Goal: Use online tool/utility

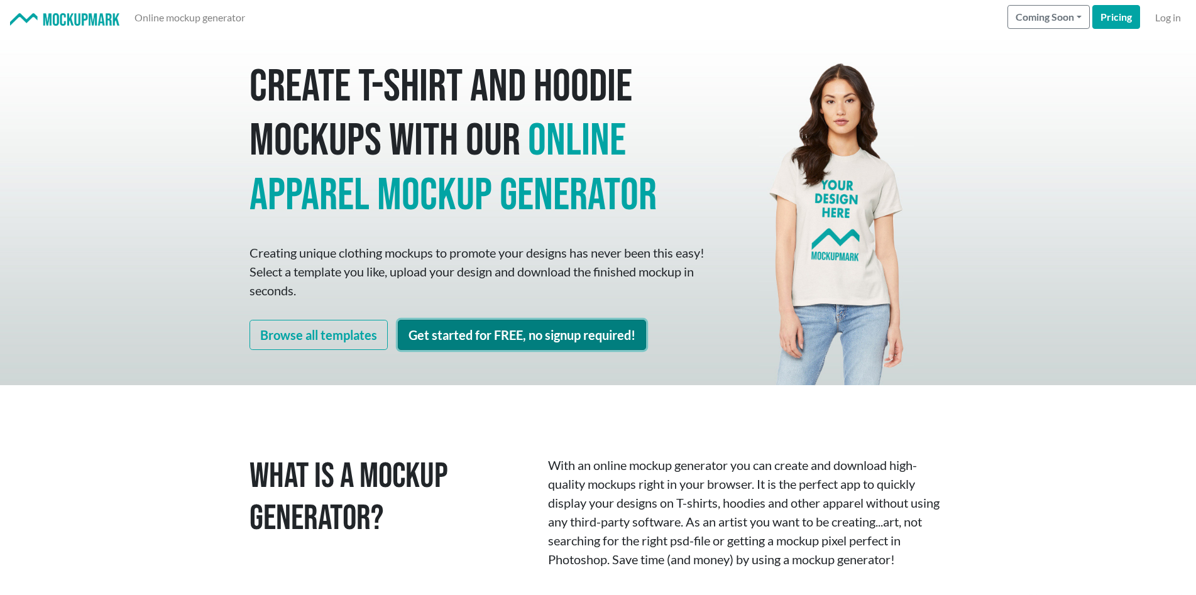
click at [552, 343] on link "Get started for FREE, no signup required!" at bounding box center [522, 335] width 248 height 30
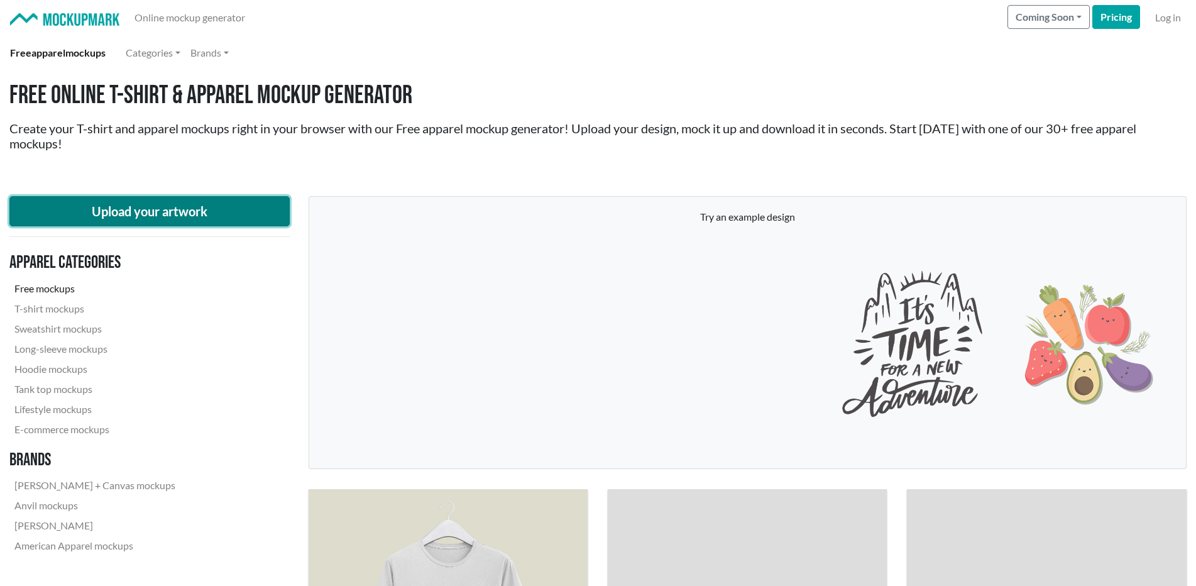
click at [133, 202] on button "Upload your artwork" at bounding box center [149, 211] width 280 height 30
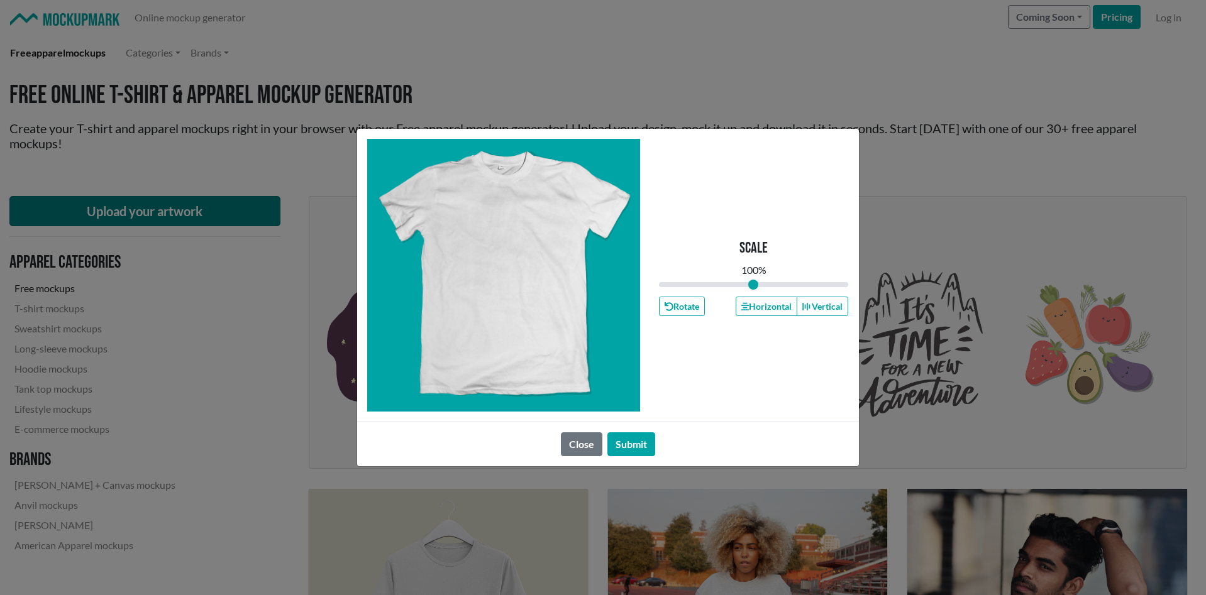
type input "1"
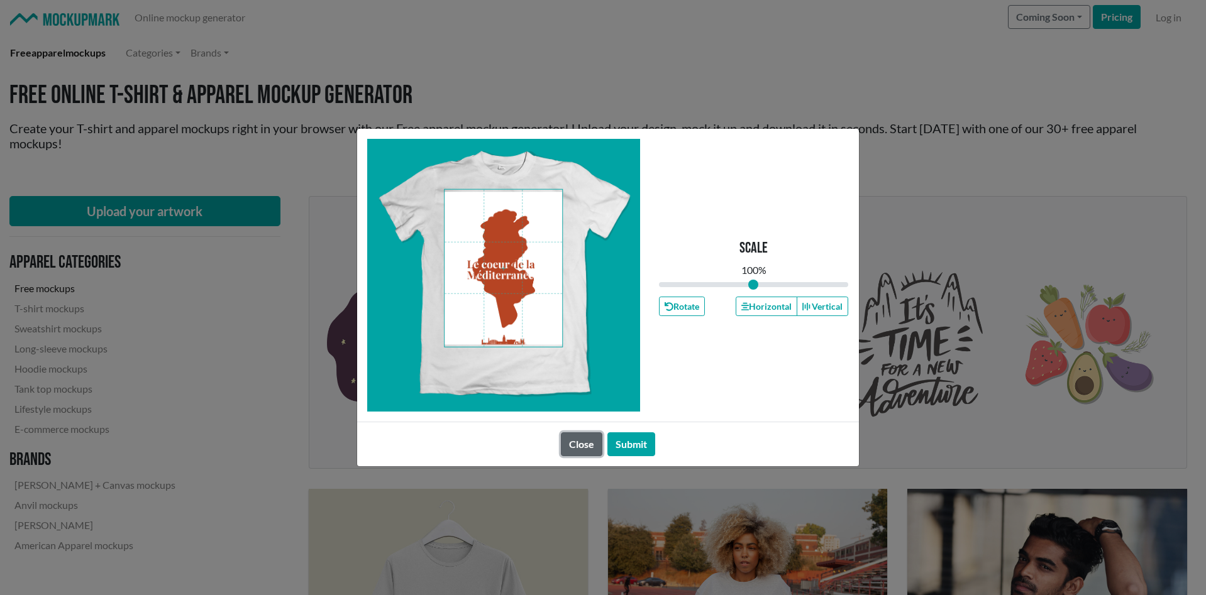
click at [582, 449] on button "Close" at bounding box center [581, 444] width 41 height 24
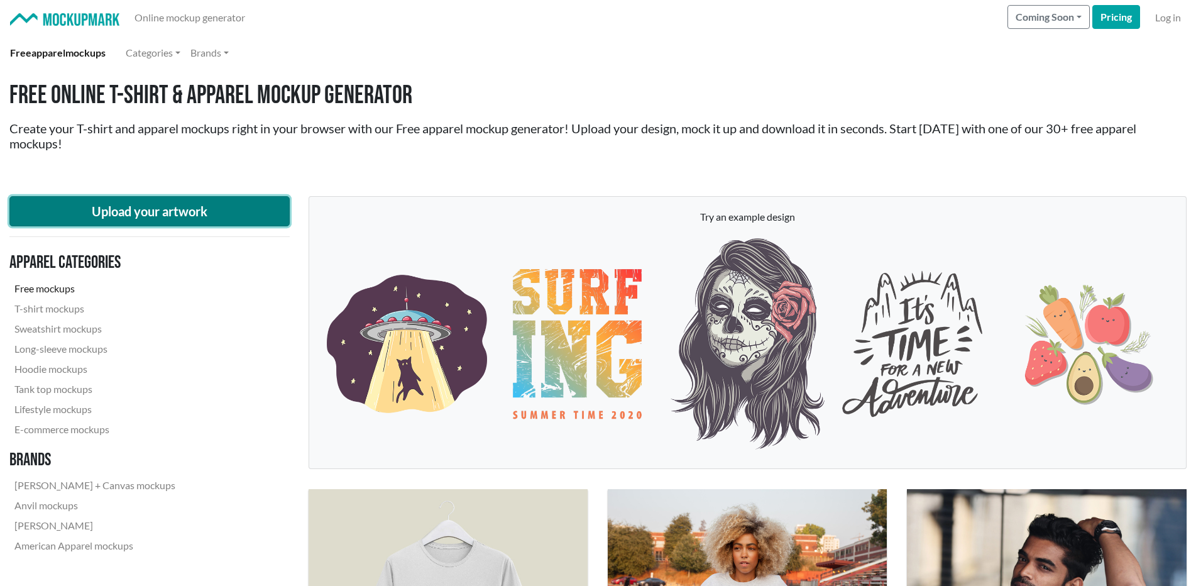
click at [191, 214] on button "Upload your artwork" at bounding box center [149, 211] width 280 height 30
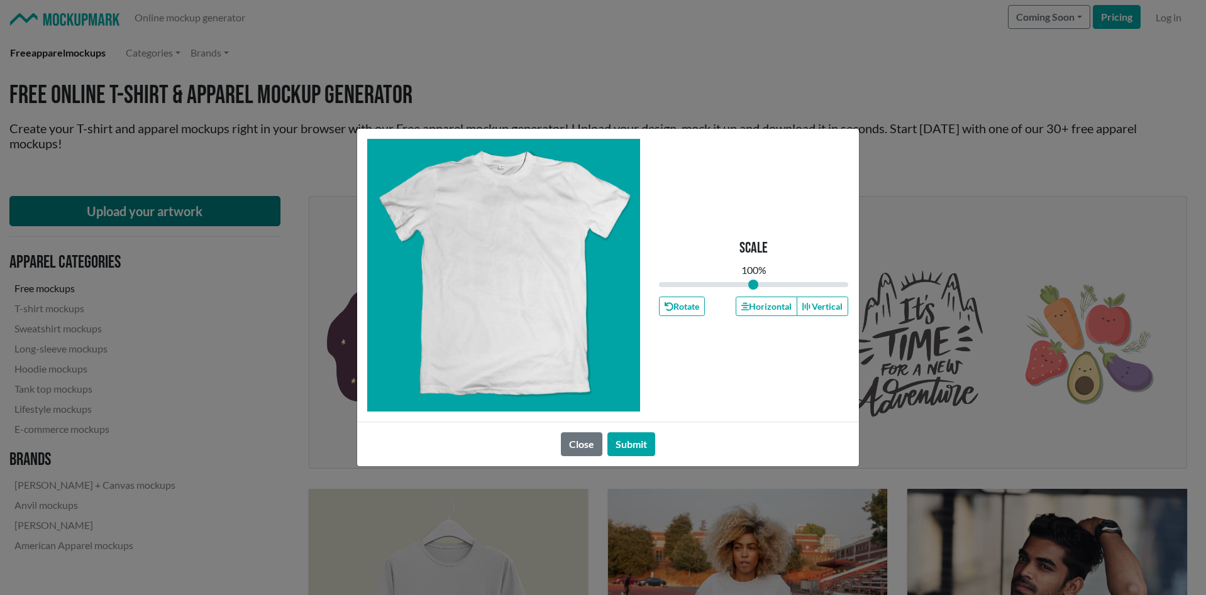
type input "1"
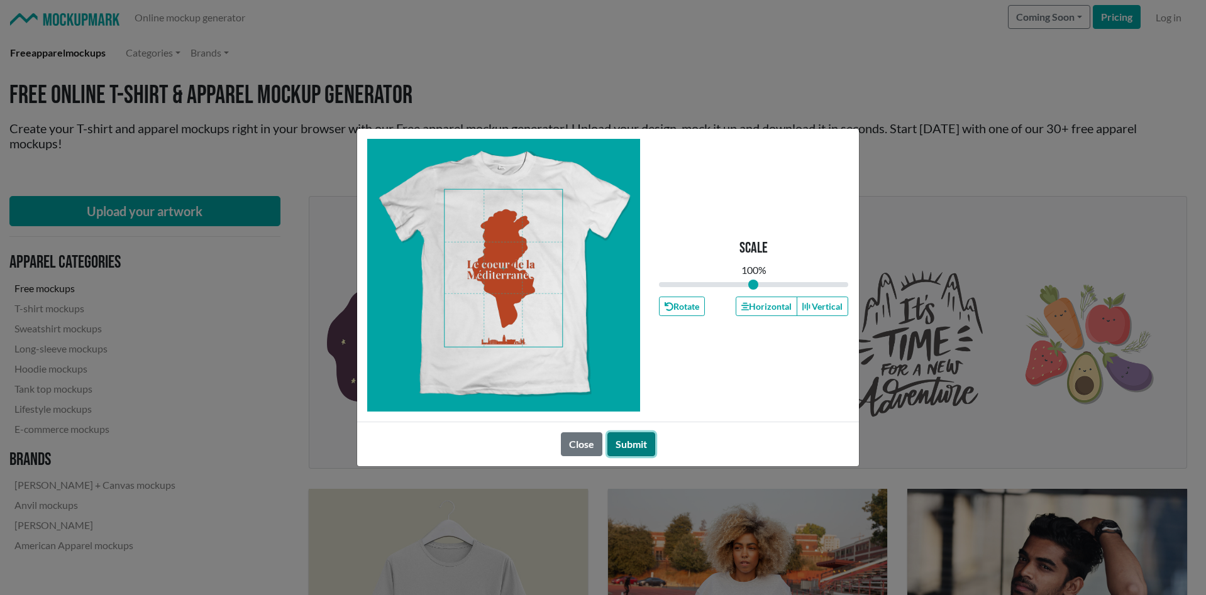
click at [634, 441] on button "Submit" at bounding box center [631, 444] width 48 height 24
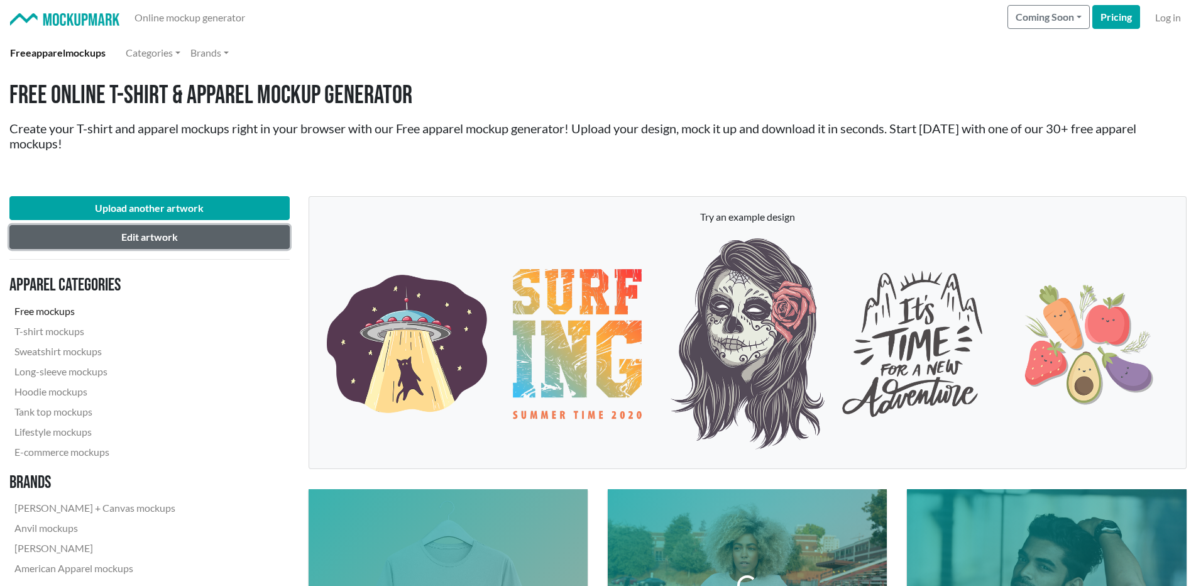
click at [215, 236] on button "Edit artwork" at bounding box center [149, 237] width 280 height 24
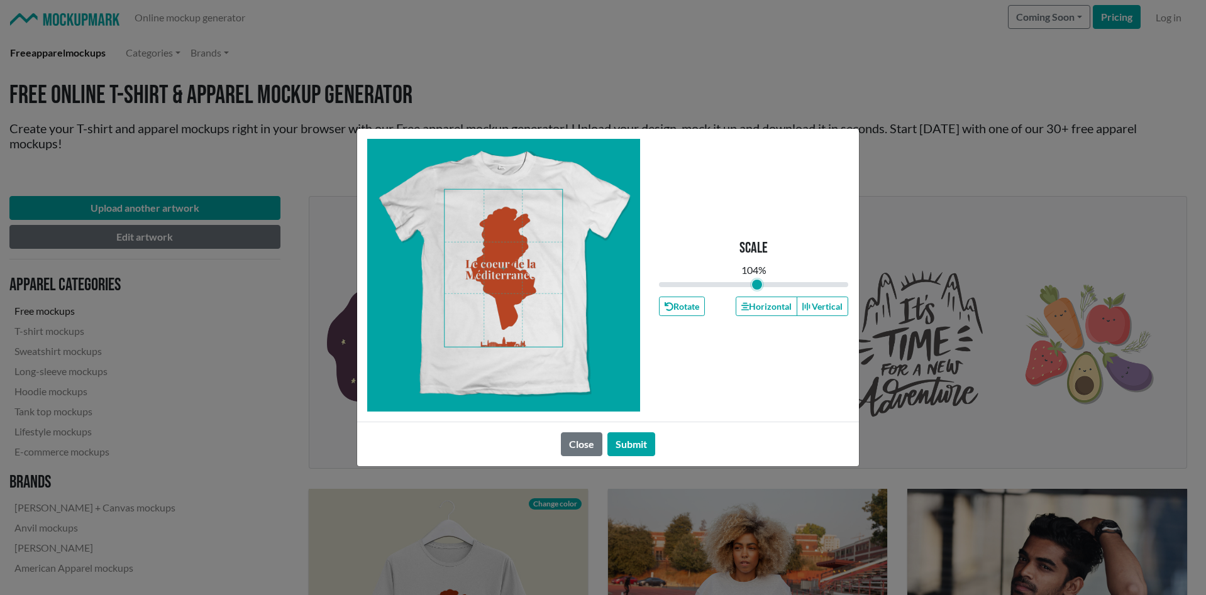
drag, startPoint x: 749, startPoint y: 280, endPoint x: 756, endPoint y: 305, distance: 25.5
type input "1.04"
click at [756, 292] on input "range" at bounding box center [754, 285] width 190 height 14
click at [640, 437] on button "Submit" at bounding box center [631, 444] width 48 height 24
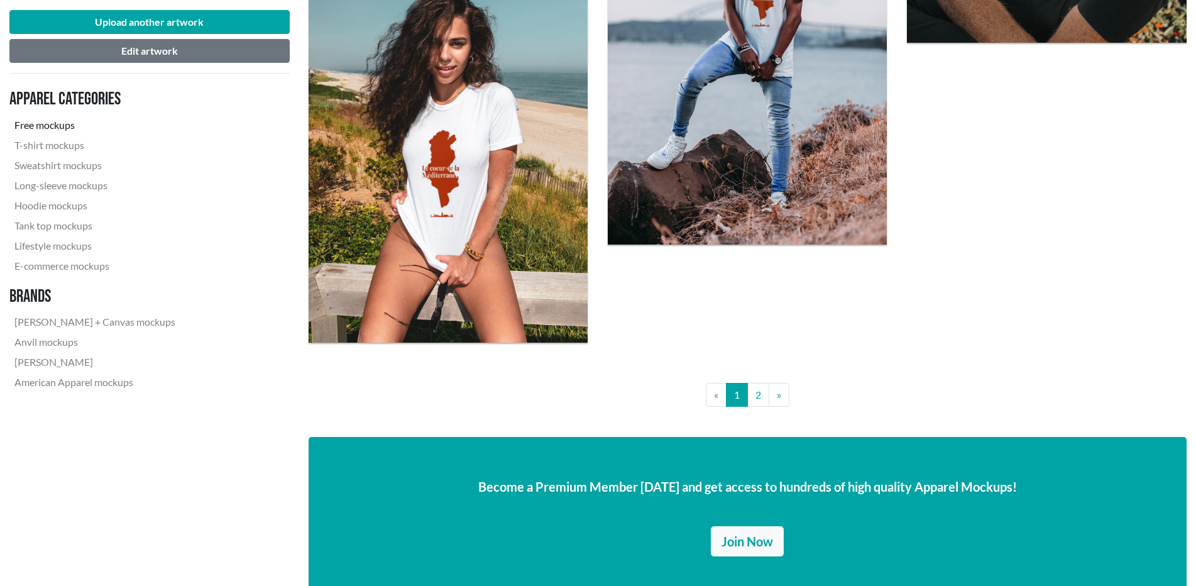
scroll to position [3080, 0]
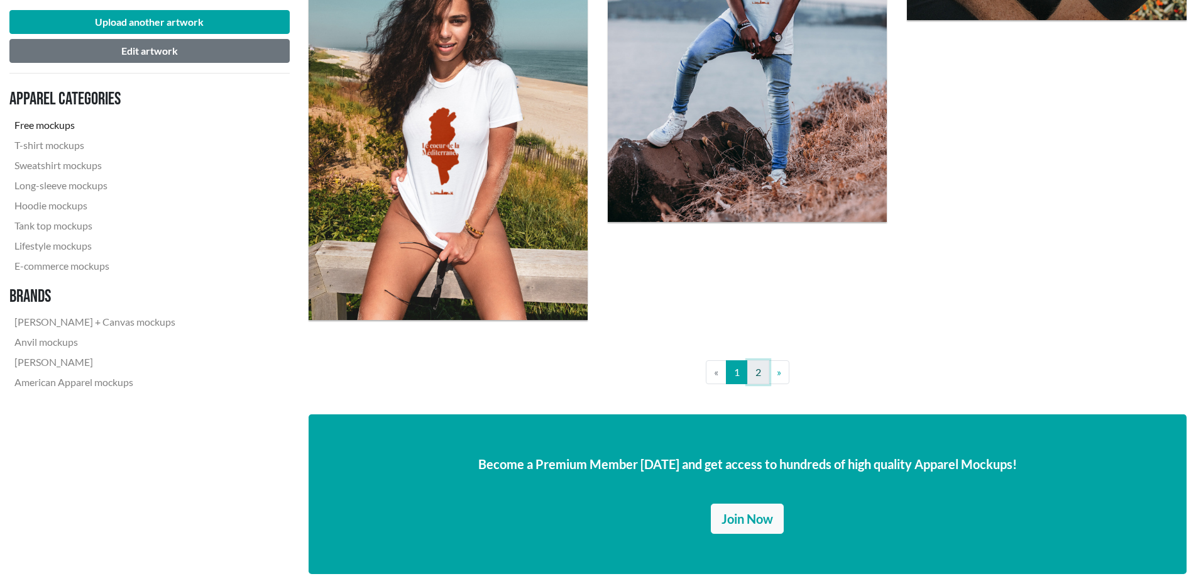
click at [767, 376] on link "2" at bounding box center [758, 372] width 22 height 24
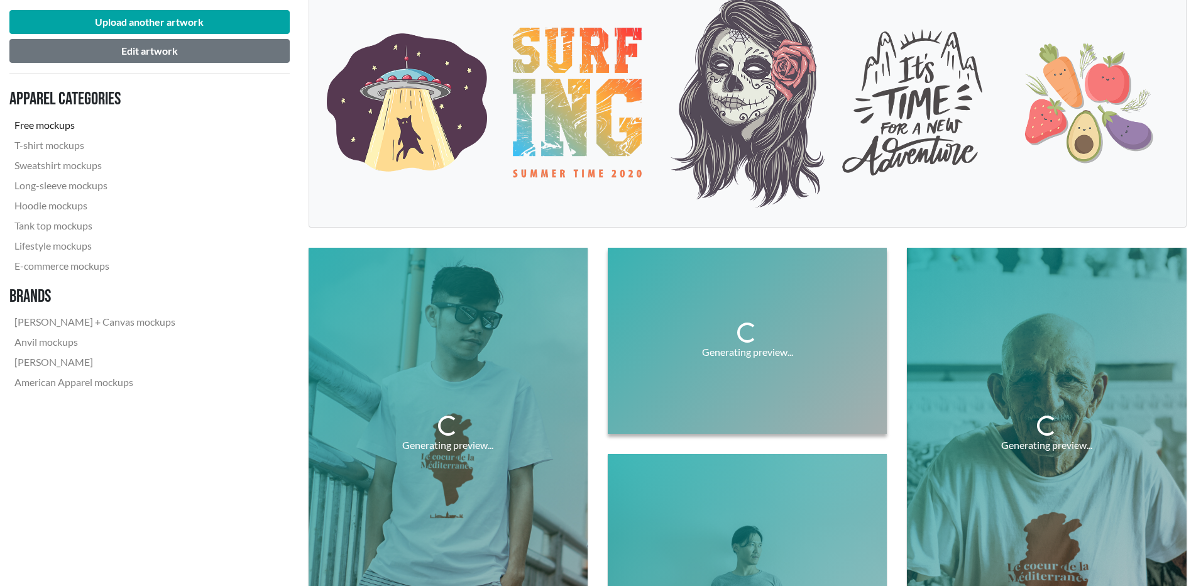
scroll to position [314, 0]
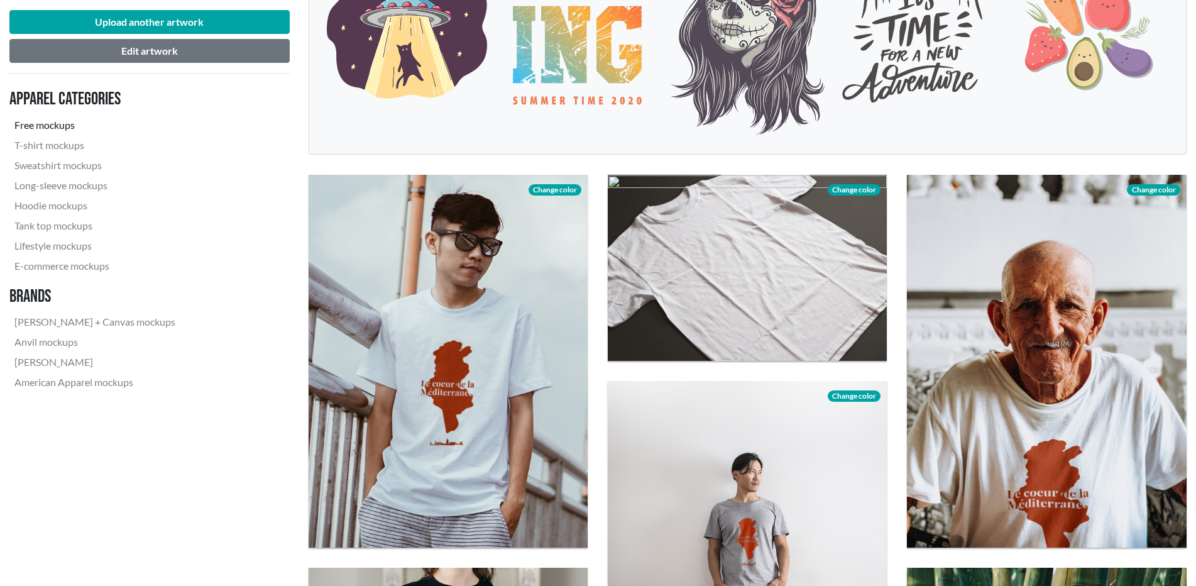
drag, startPoint x: 799, startPoint y: 290, endPoint x: 793, endPoint y: 287, distance: 7.3
click at [798, 290] on div at bounding box center [747, 268] width 279 height 186
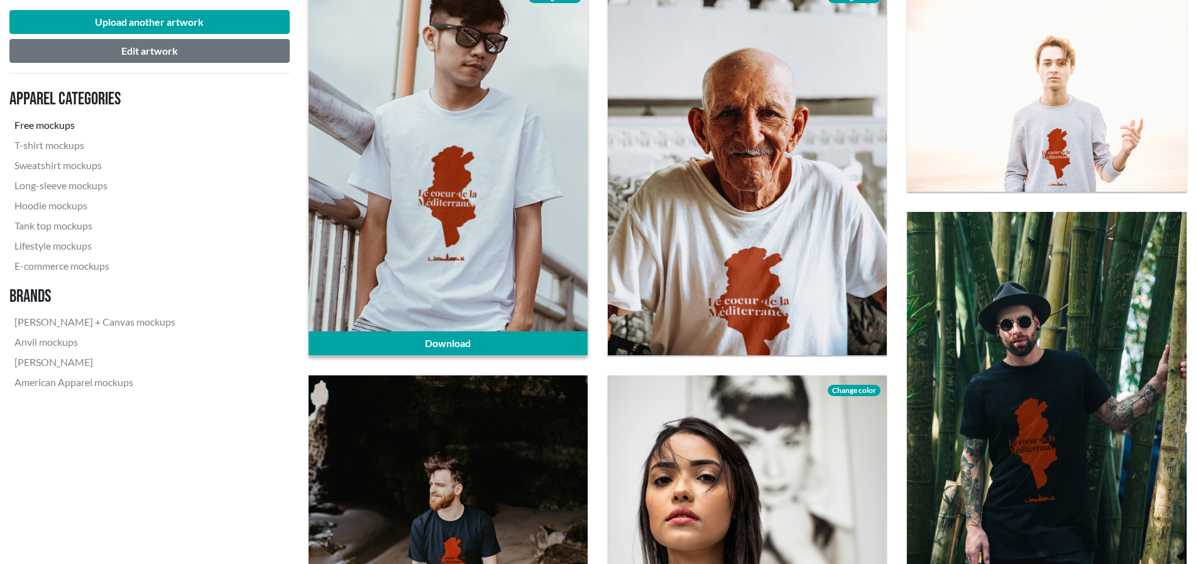
scroll to position [440, 0]
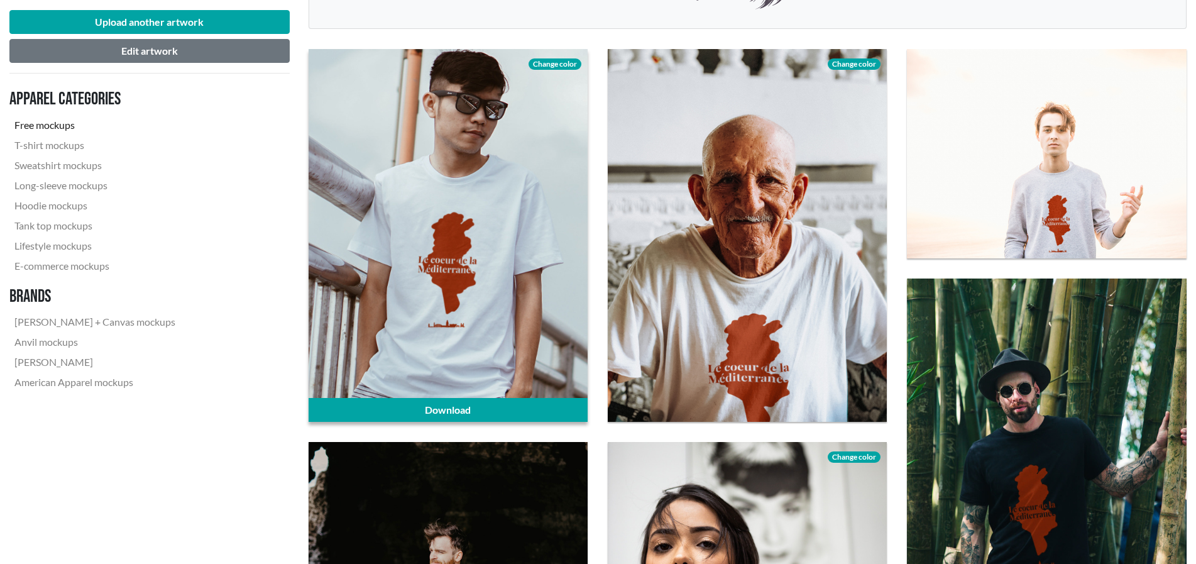
click at [478, 234] on div at bounding box center [448, 235] width 279 height 372
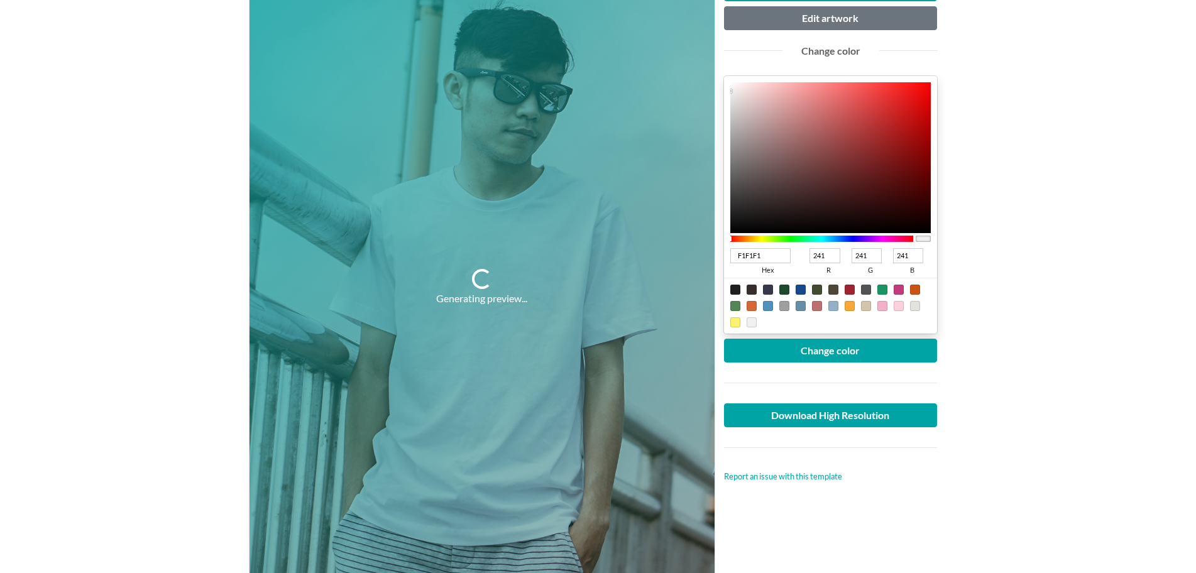
scroll to position [189, 0]
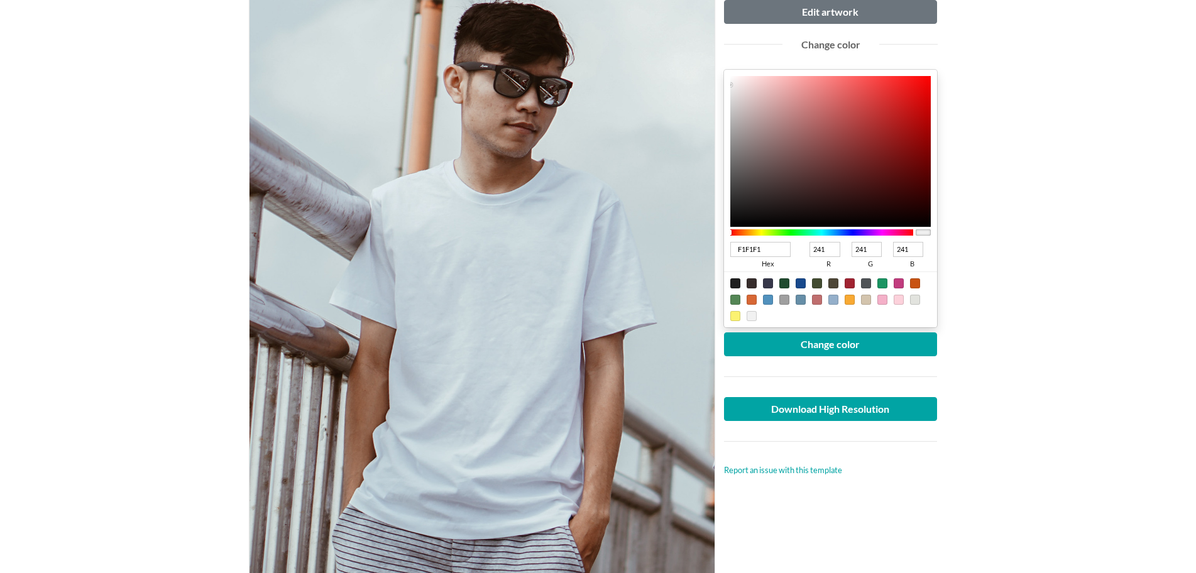
click at [476, 307] on div at bounding box center [482, 281] width 465 height 620
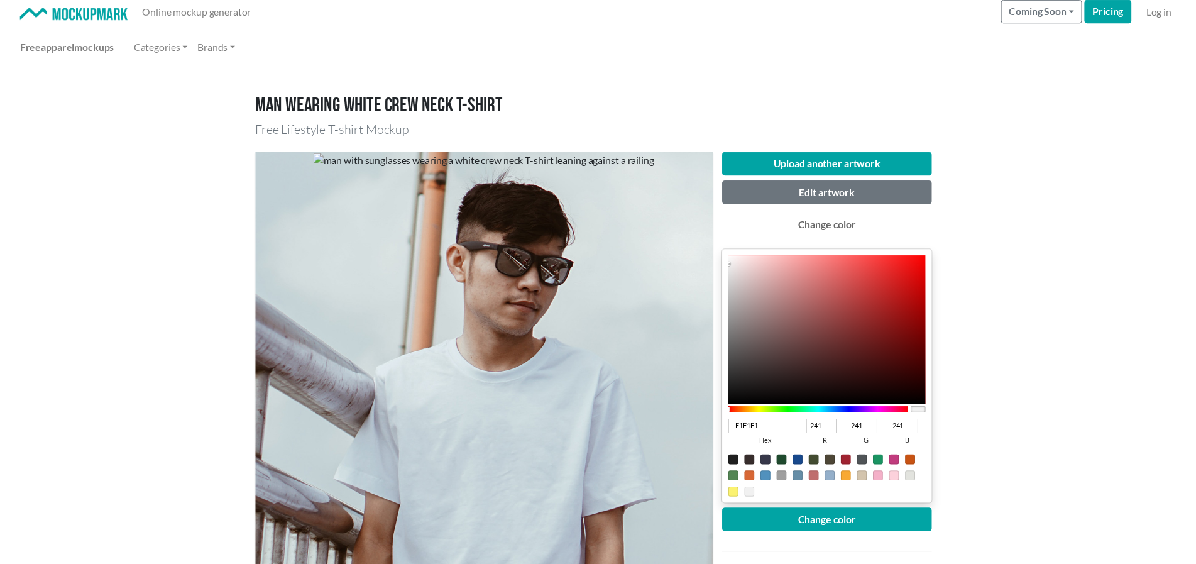
scroll to position [0, 0]
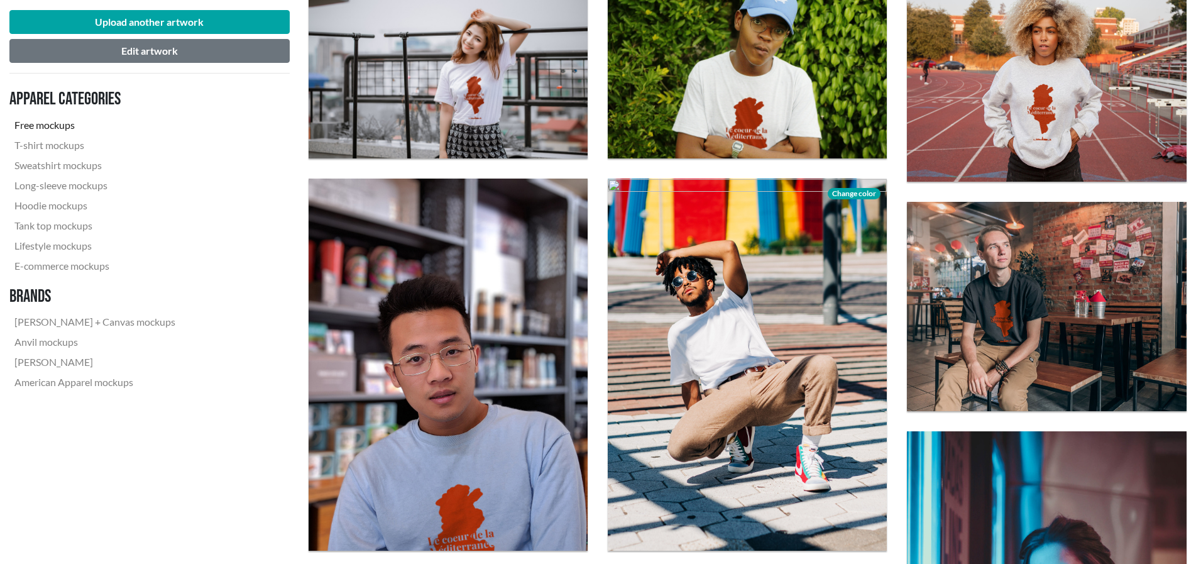
scroll to position [880, 0]
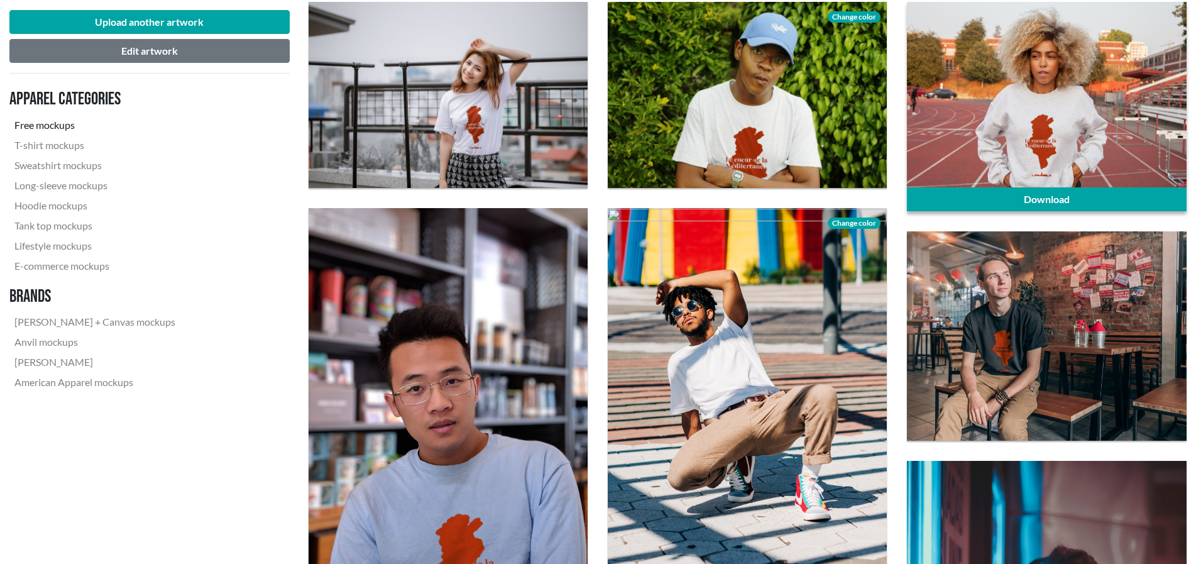
click at [1083, 152] on div at bounding box center [1046, 106] width 279 height 209
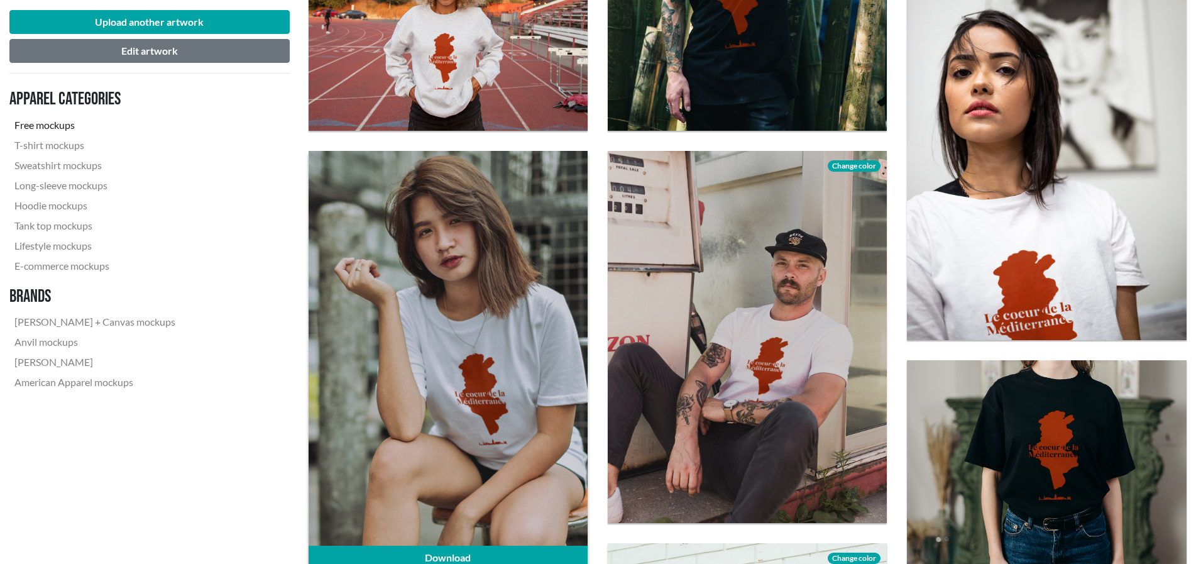
scroll to position [1131, 0]
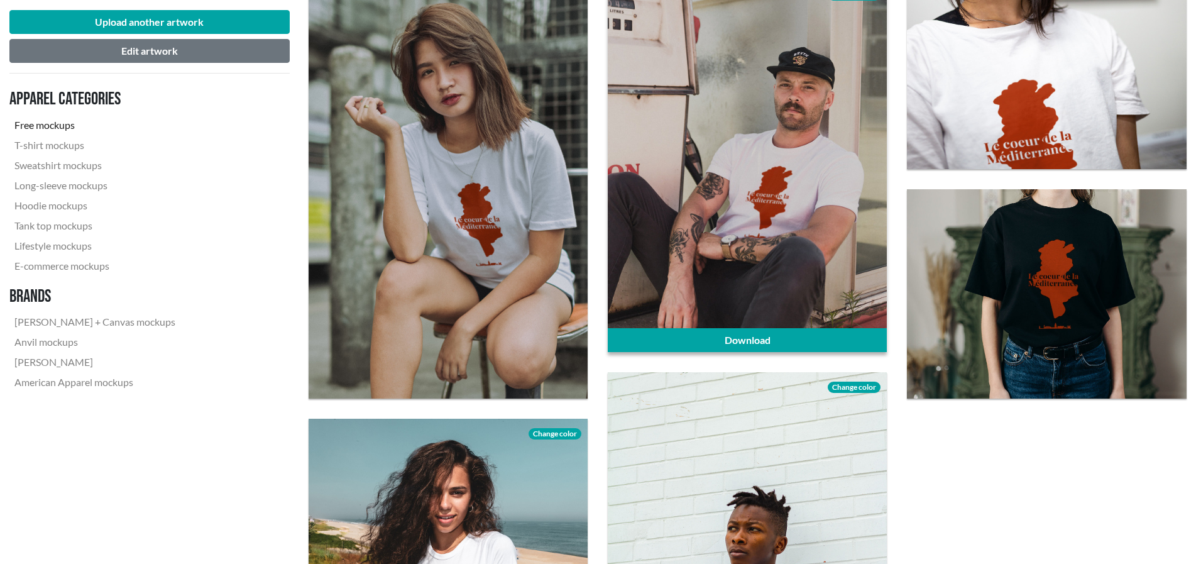
click at [678, 276] on div at bounding box center [747, 166] width 279 height 372
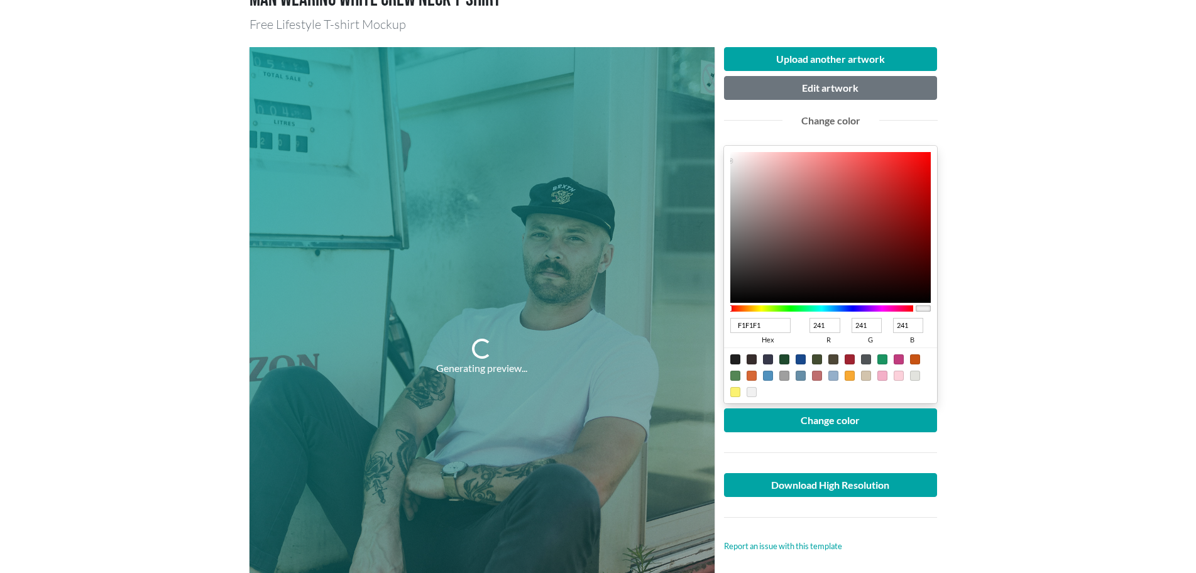
scroll to position [63, 0]
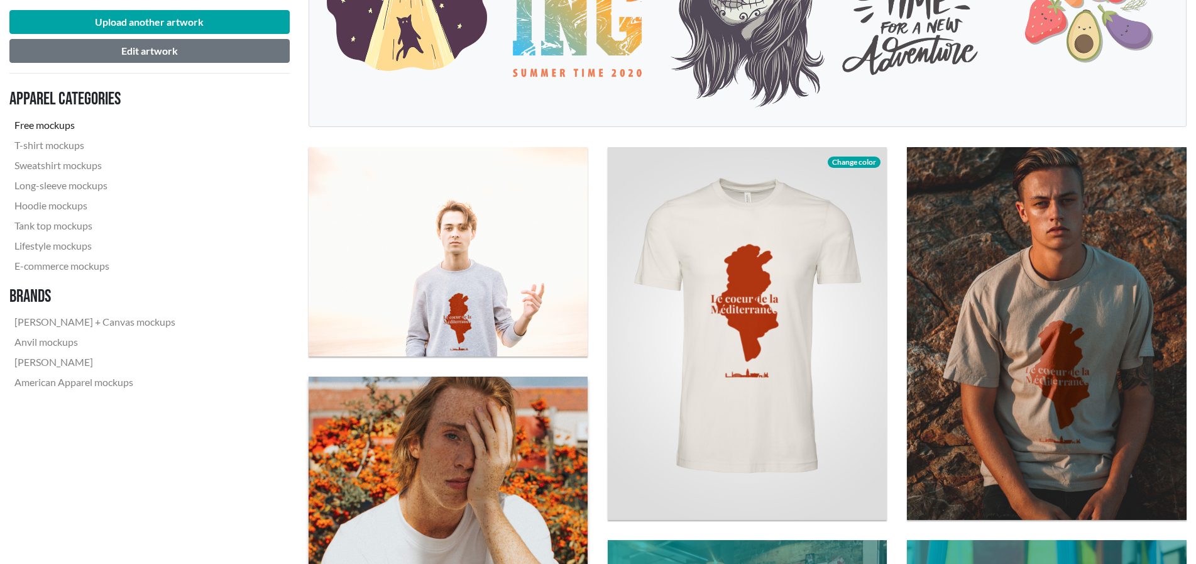
scroll to position [503, 0]
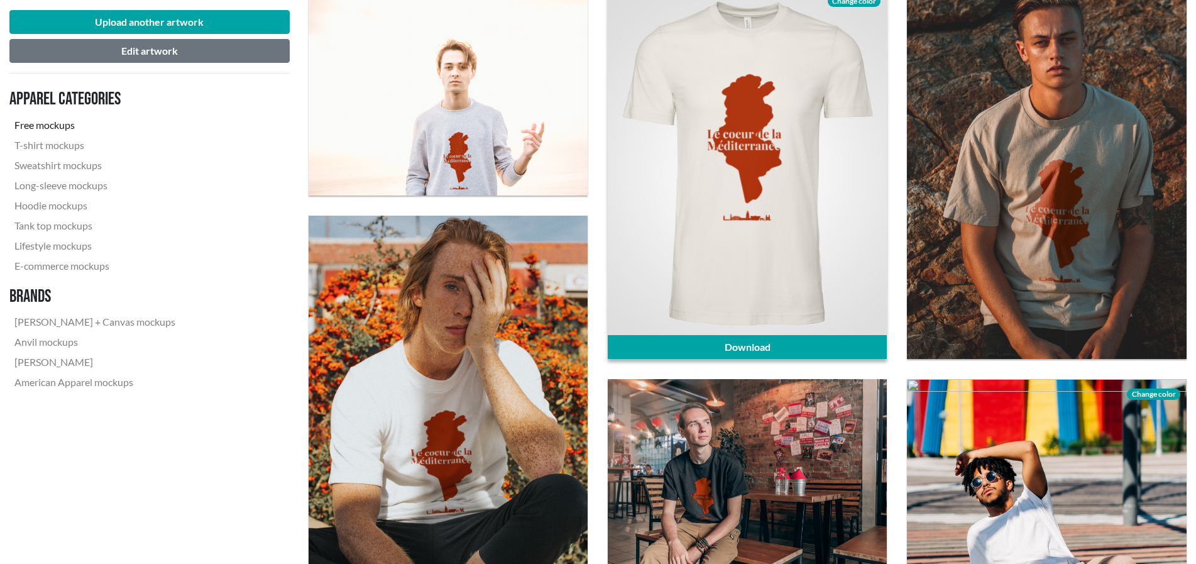
click at [659, 195] on div at bounding box center [747, 172] width 279 height 372
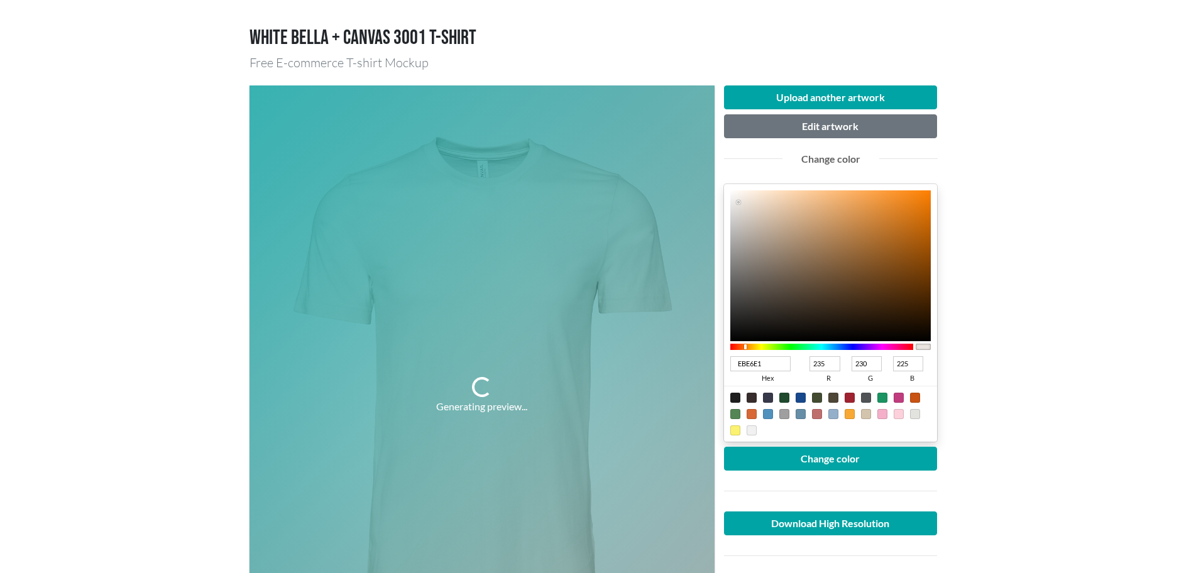
scroll to position [189, 0]
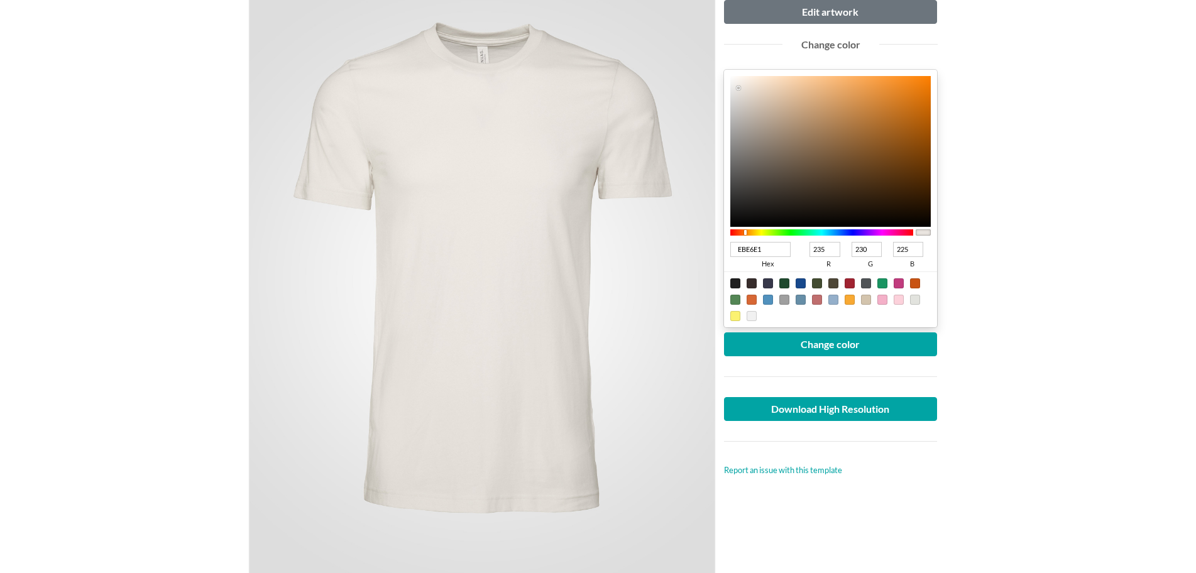
click at [482, 258] on div at bounding box center [482, 281] width 465 height 620
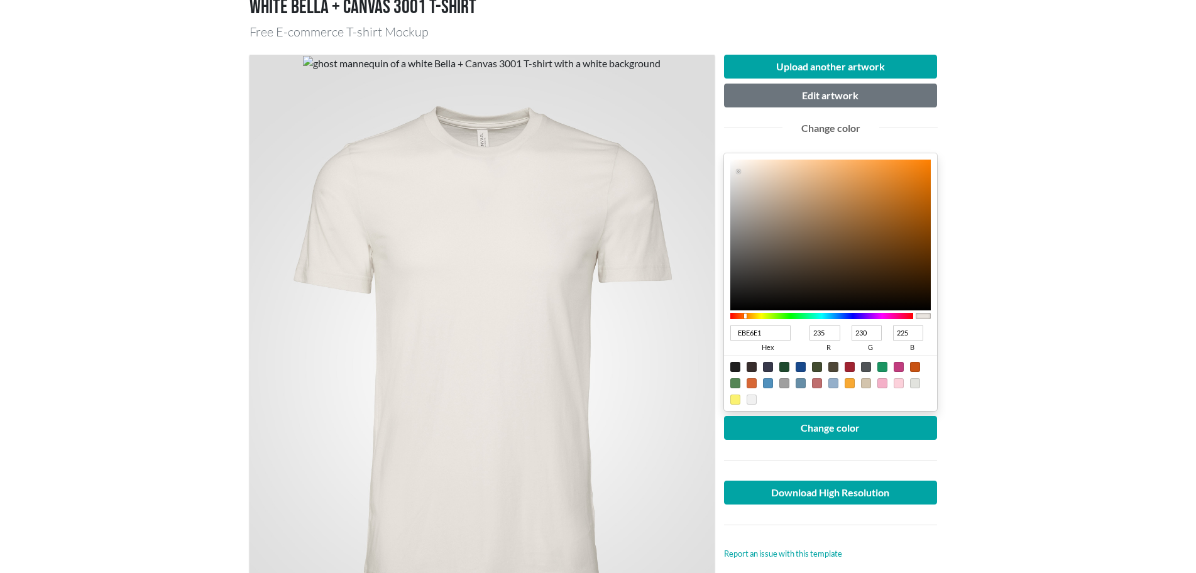
scroll to position [63, 0]
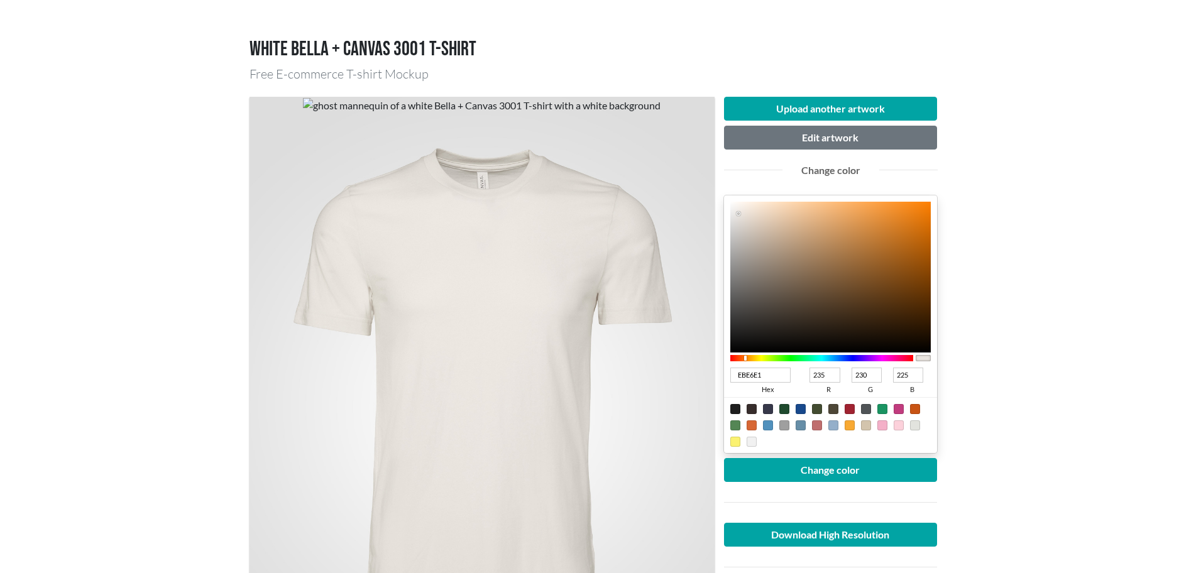
drag, startPoint x: 462, startPoint y: 322, endPoint x: 490, endPoint y: 350, distance: 39.1
click at [506, 342] on div at bounding box center [482, 407] width 465 height 620
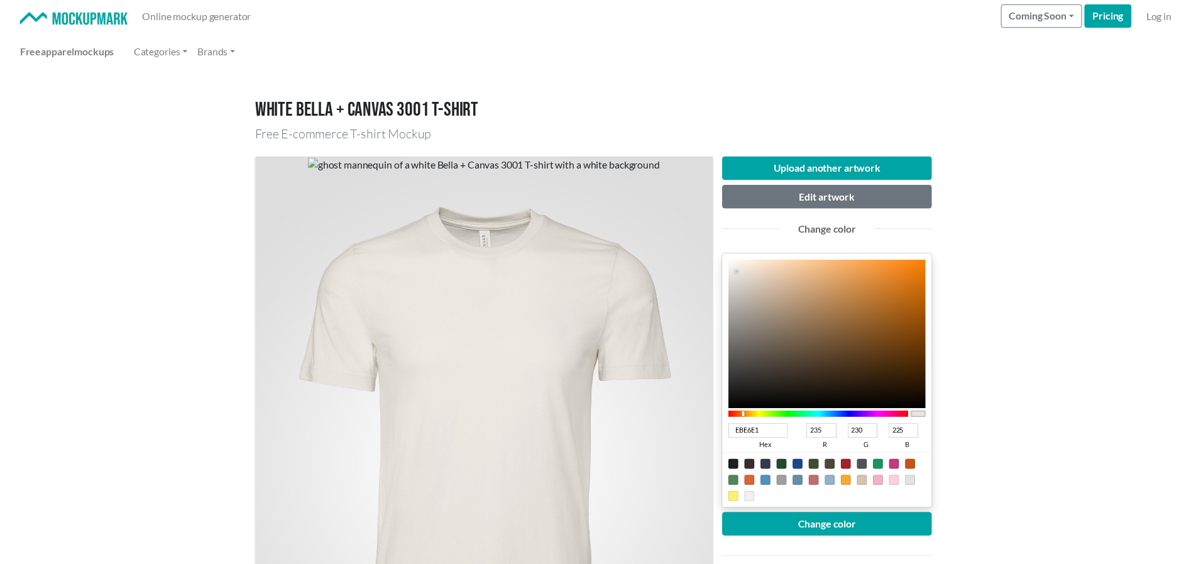
scroll to position [0, 0]
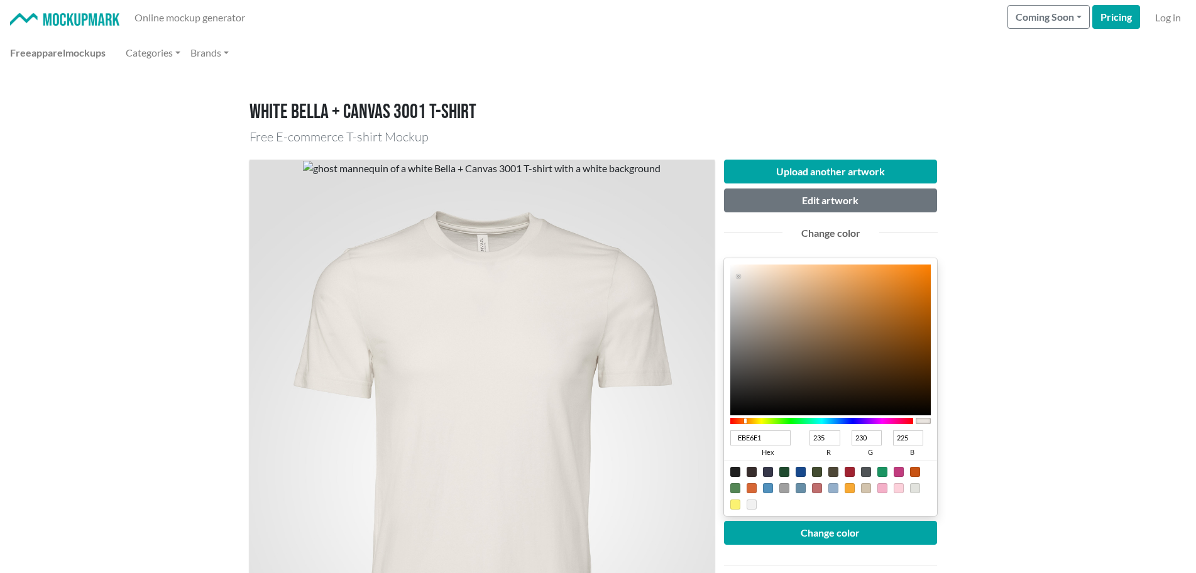
drag, startPoint x: 389, startPoint y: 156, endPoint x: 379, endPoint y: 154, distance: 10.2
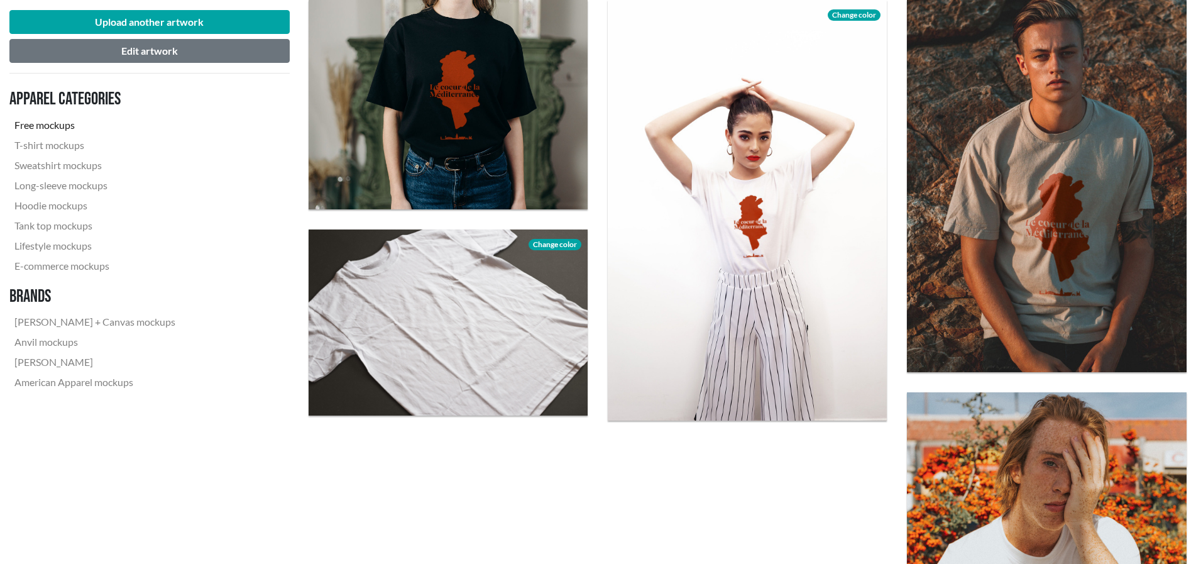
scroll to position [1509, 0]
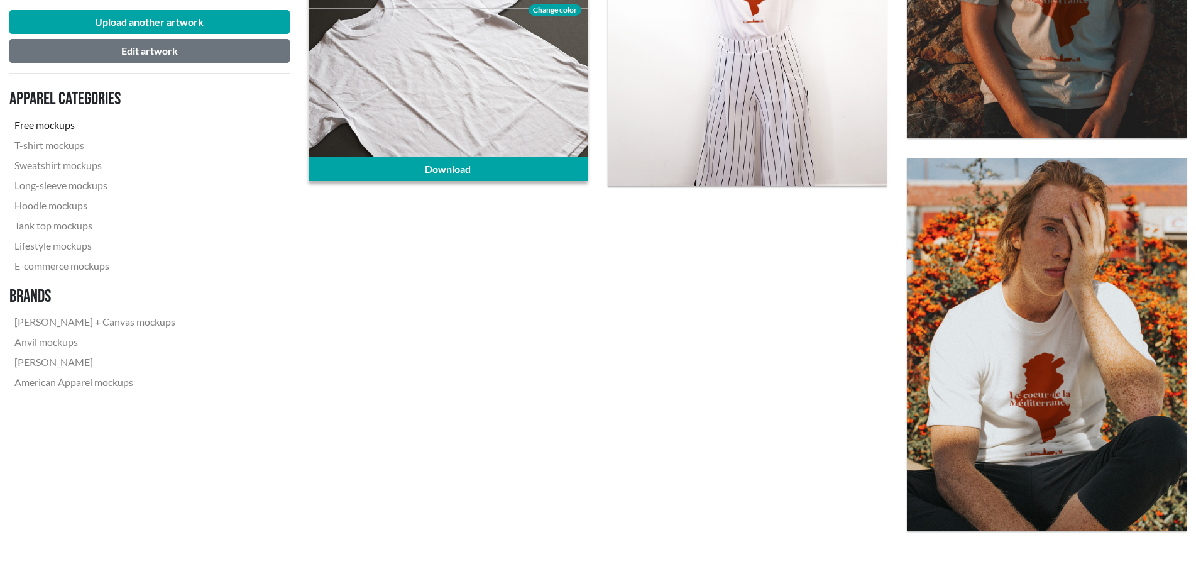
click at [512, 132] on div at bounding box center [448, 88] width 279 height 186
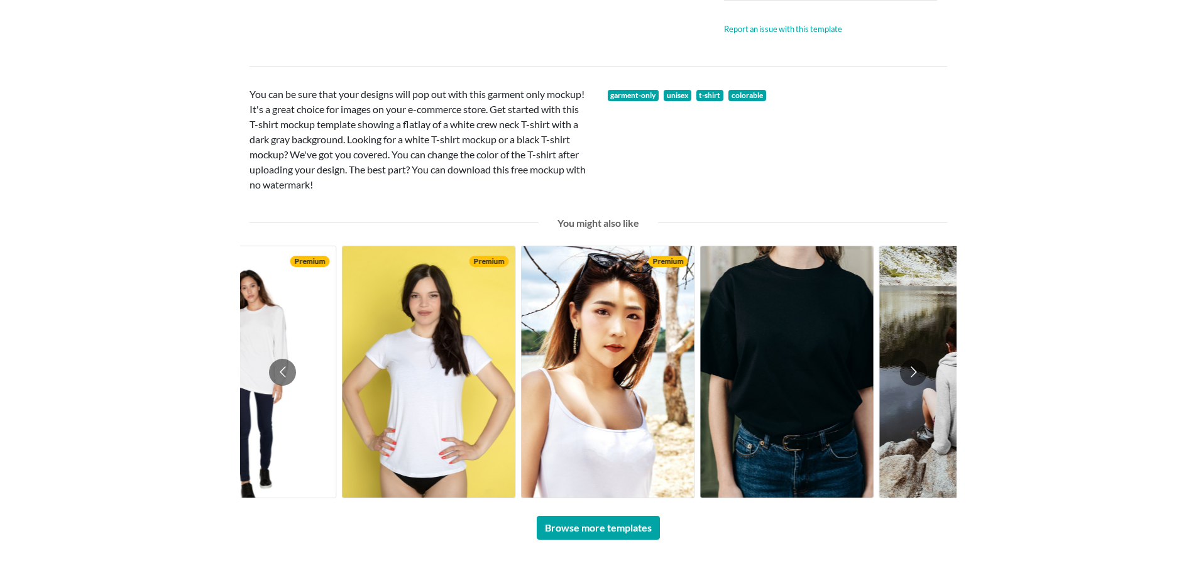
scroll to position [629, 0]
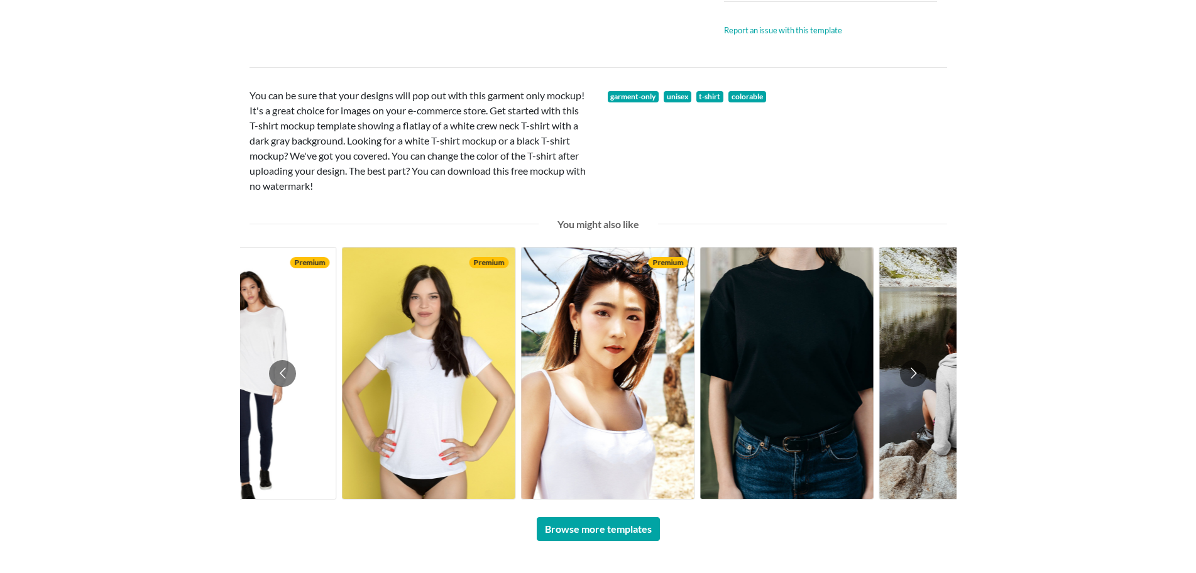
drag, startPoint x: 584, startPoint y: 300, endPoint x: 566, endPoint y: 289, distance: 21.8
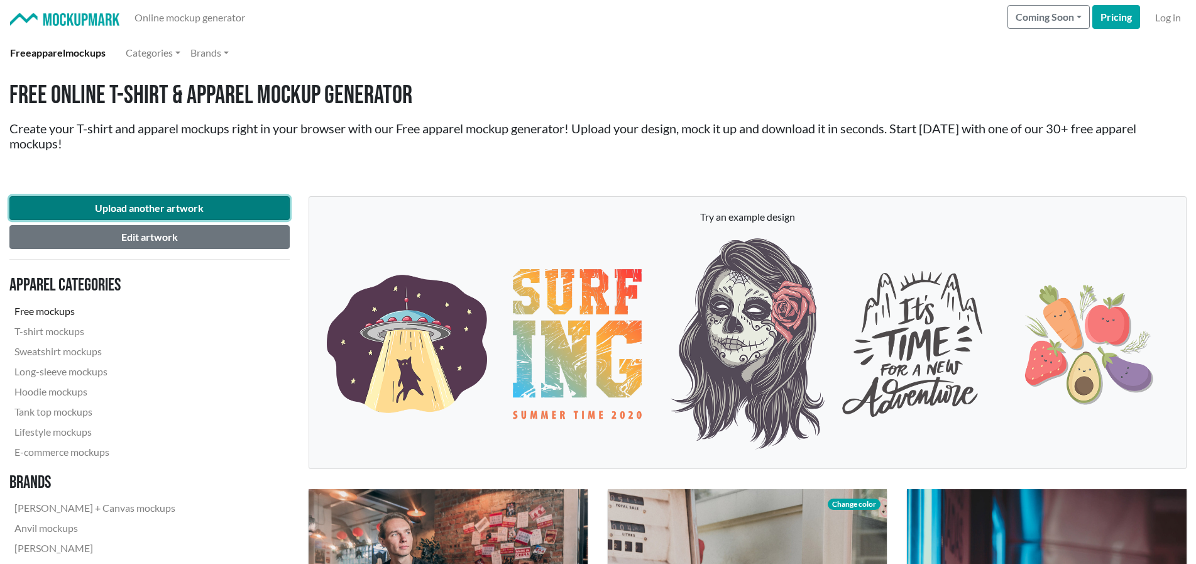
click at [201, 209] on button "Upload another artwork" at bounding box center [149, 208] width 280 height 24
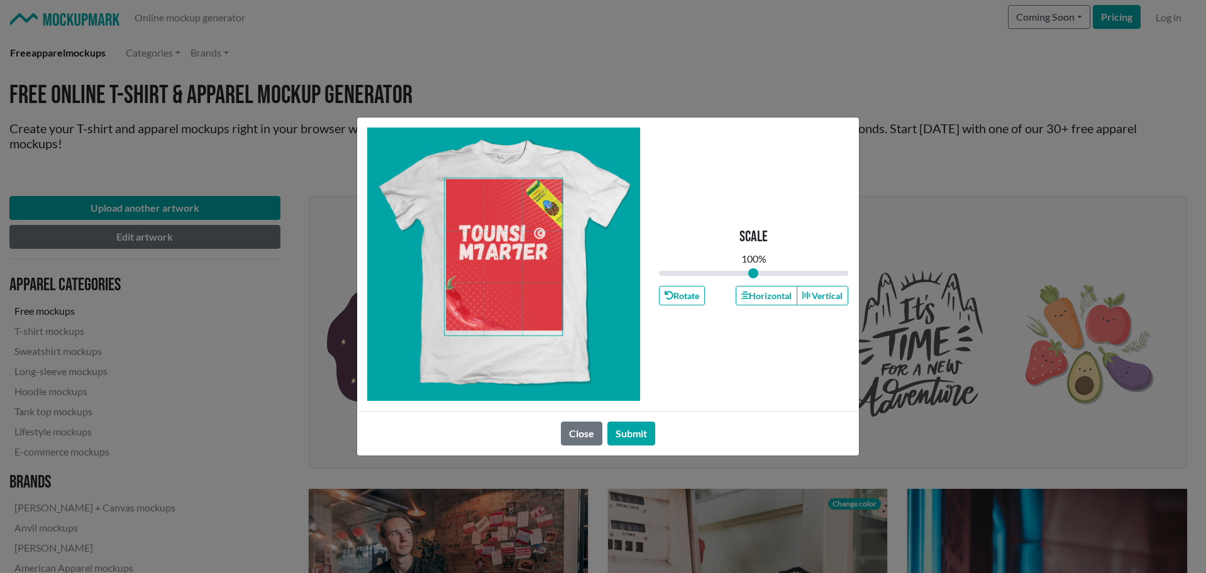
click at [511, 302] on span at bounding box center [503, 257] width 118 height 157
click at [556, 337] on div at bounding box center [503, 264] width 273 height 273
type input "1.02"
click at [755, 277] on input "range" at bounding box center [754, 274] width 190 height 14
click at [531, 287] on span at bounding box center [503, 257] width 118 height 157
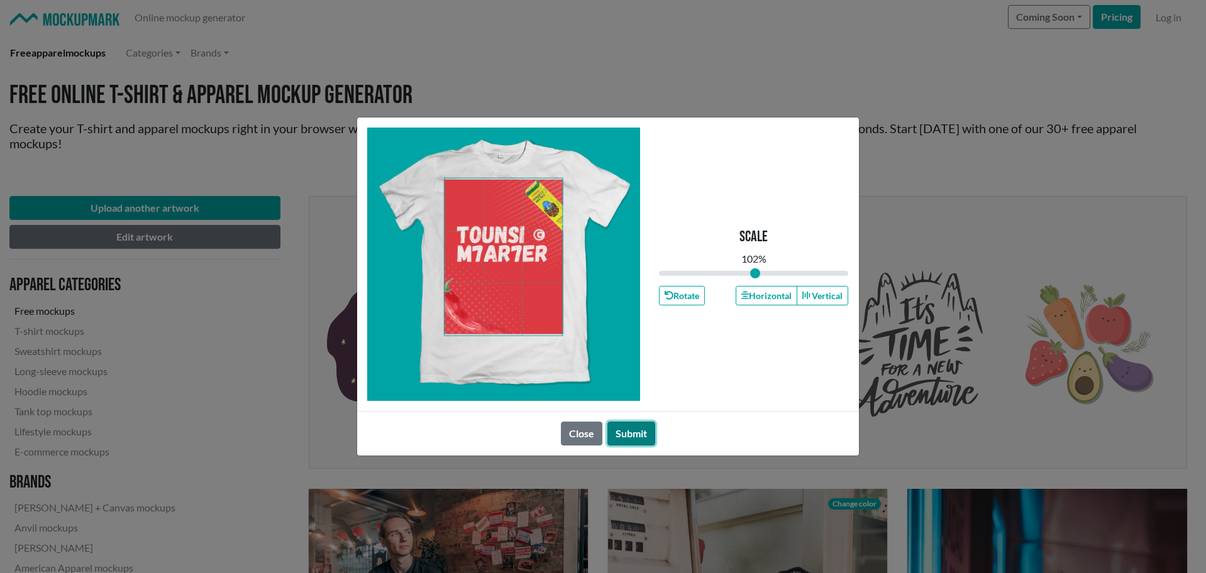
click at [639, 432] on button "Submit" at bounding box center [631, 434] width 48 height 24
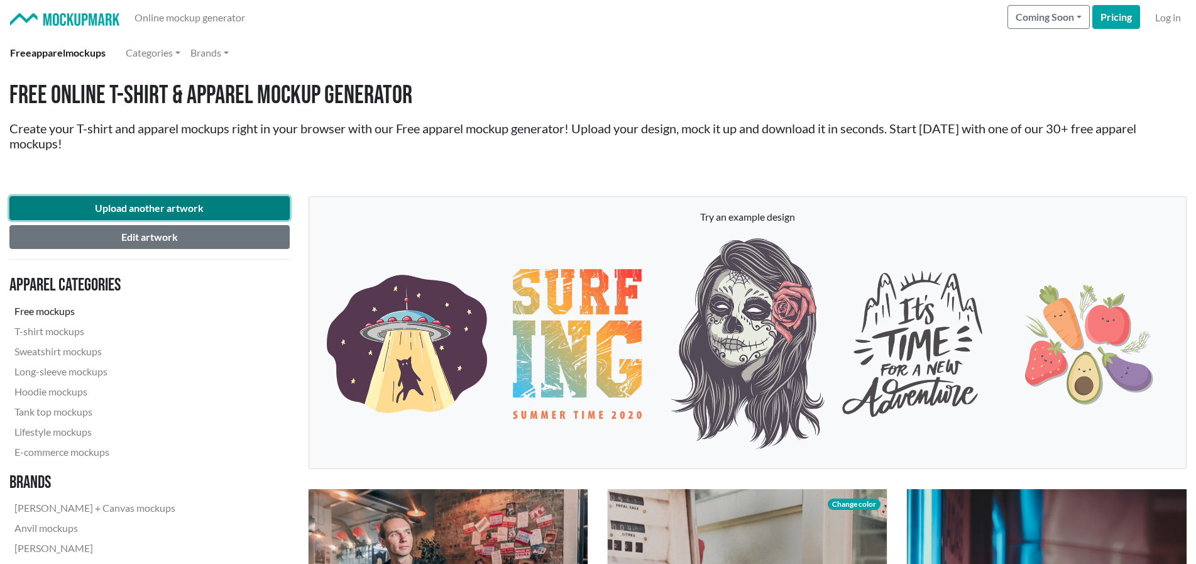
click at [185, 214] on button "Upload another artwork" at bounding box center [149, 208] width 280 height 24
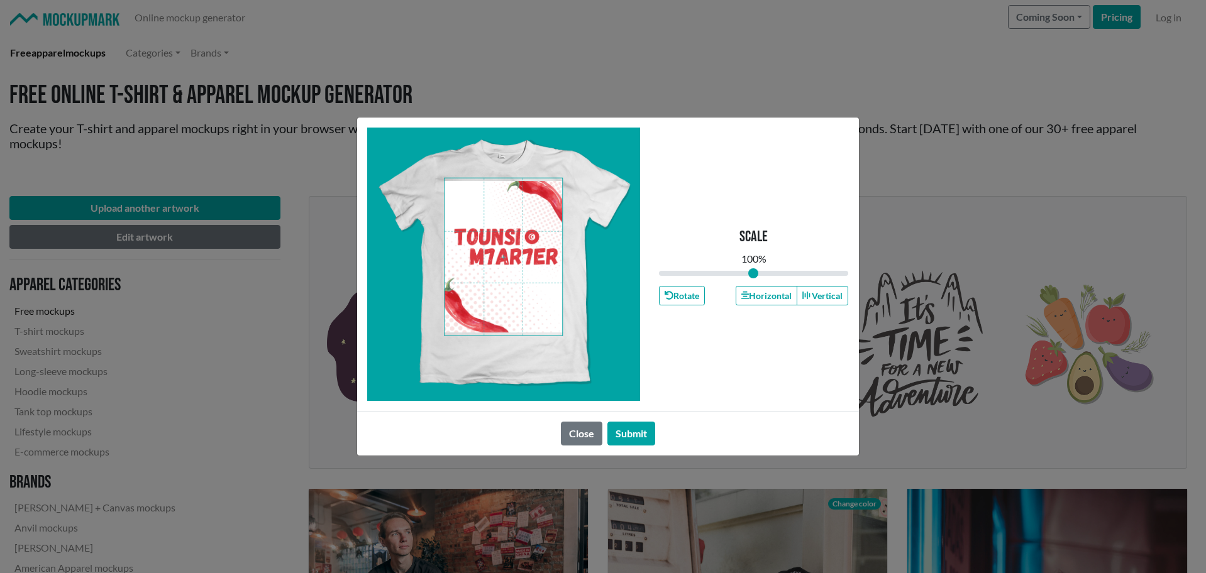
click at [717, 349] on div "Scale 100 % Rotate Horizontal Vertical" at bounding box center [754, 264] width 190 height 273
click at [624, 432] on button "Submit" at bounding box center [631, 434] width 48 height 24
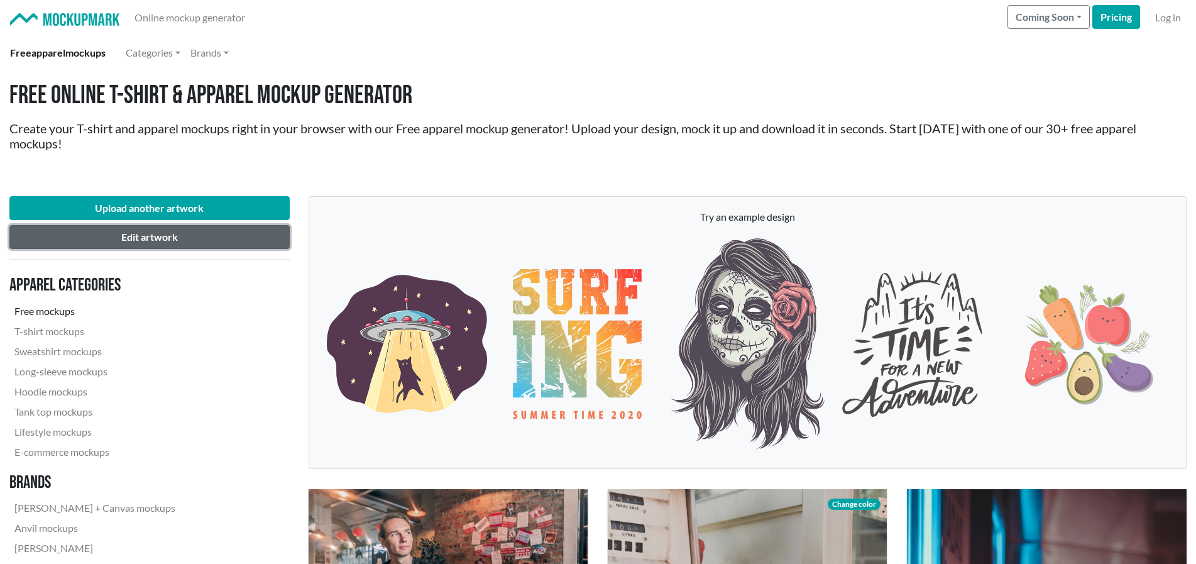
click at [219, 234] on button "Edit artwork" at bounding box center [149, 237] width 280 height 24
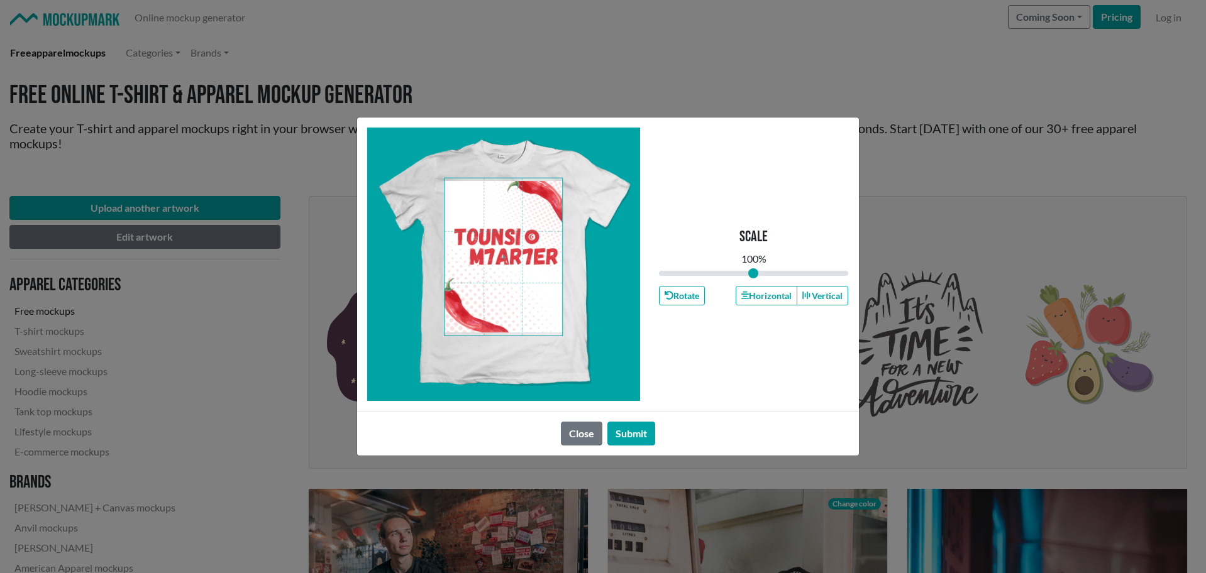
click at [1066, 209] on div "Scale 100 % Rotate Horizontal Vertical Close Submit" at bounding box center [603, 286] width 1206 height 573
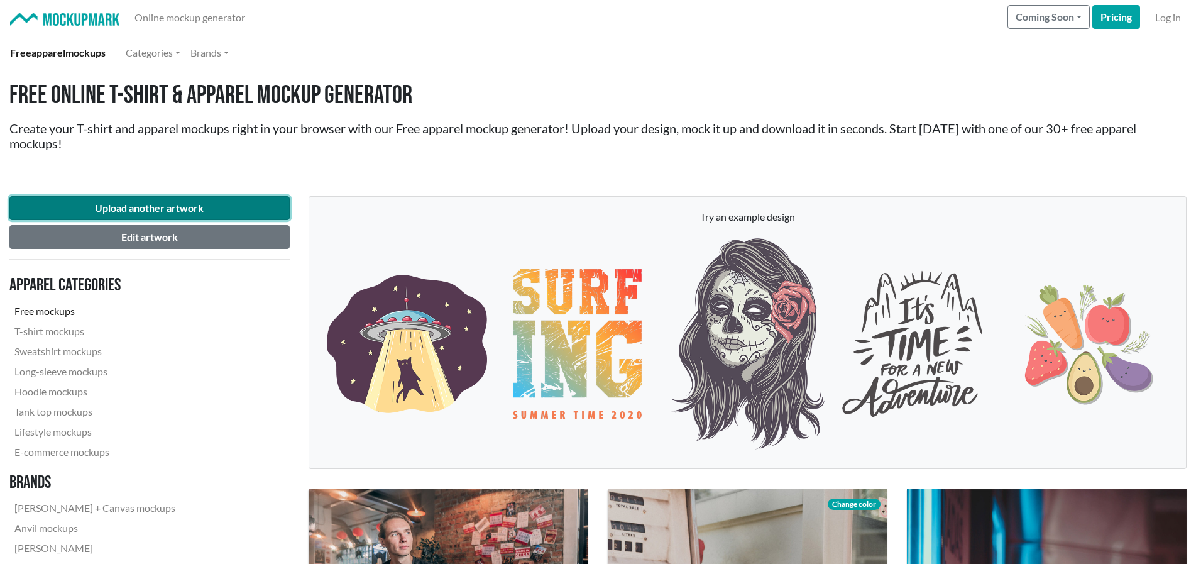
click at [213, 207] on button "Upload another artwork" at bounding box center [149, 208] width 280 height 24
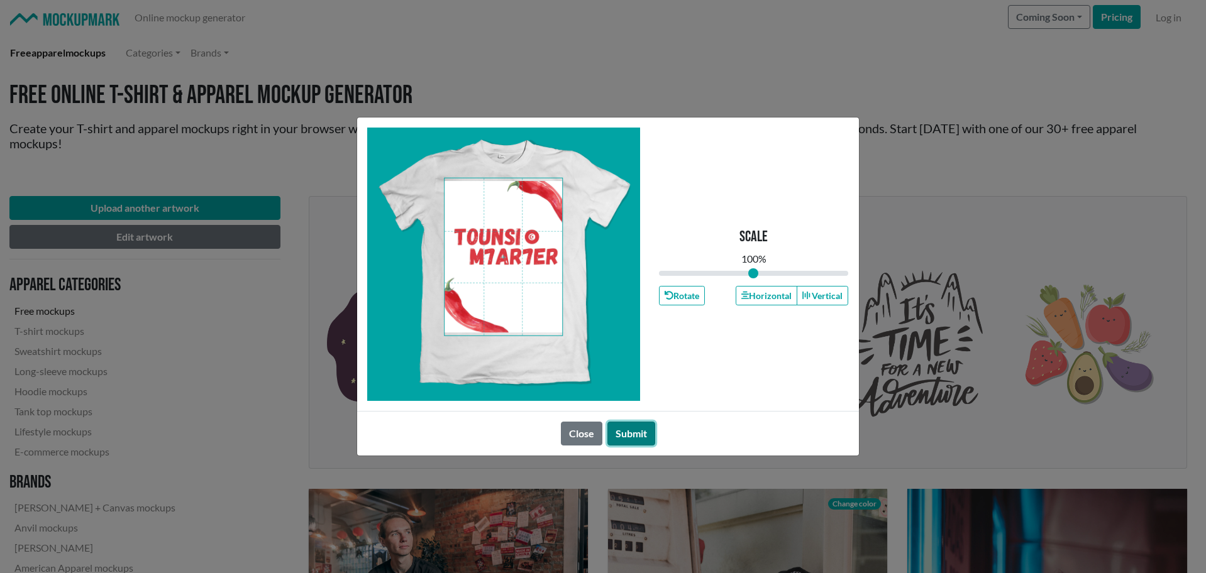
click at [629, 432] on button "Submit" at bounding box center [631, 434] width 48 height 24
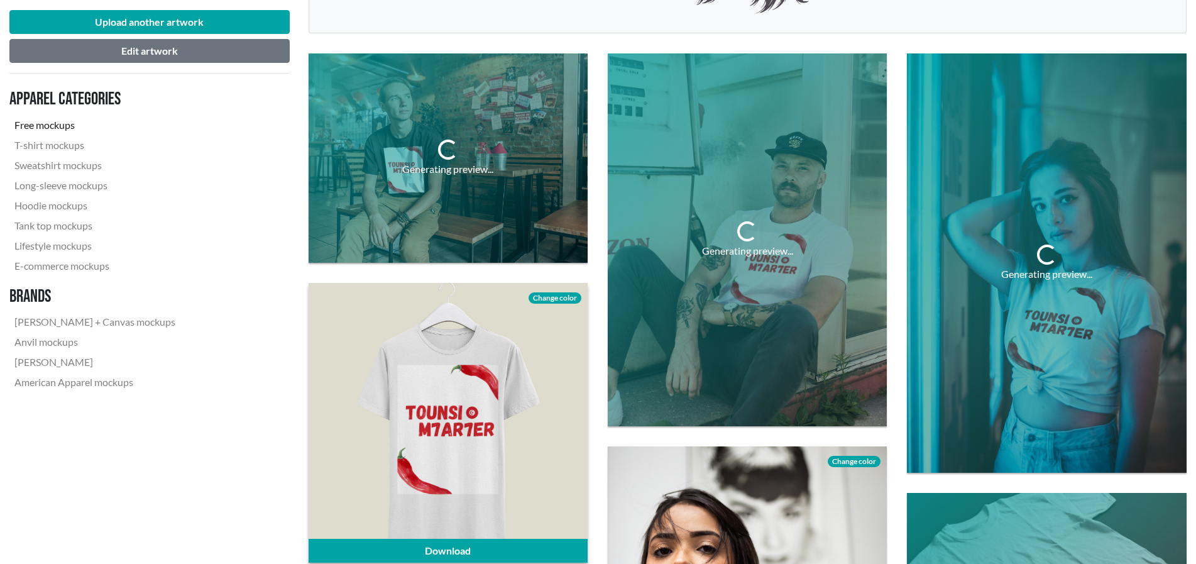
scroll to position [503, 0]
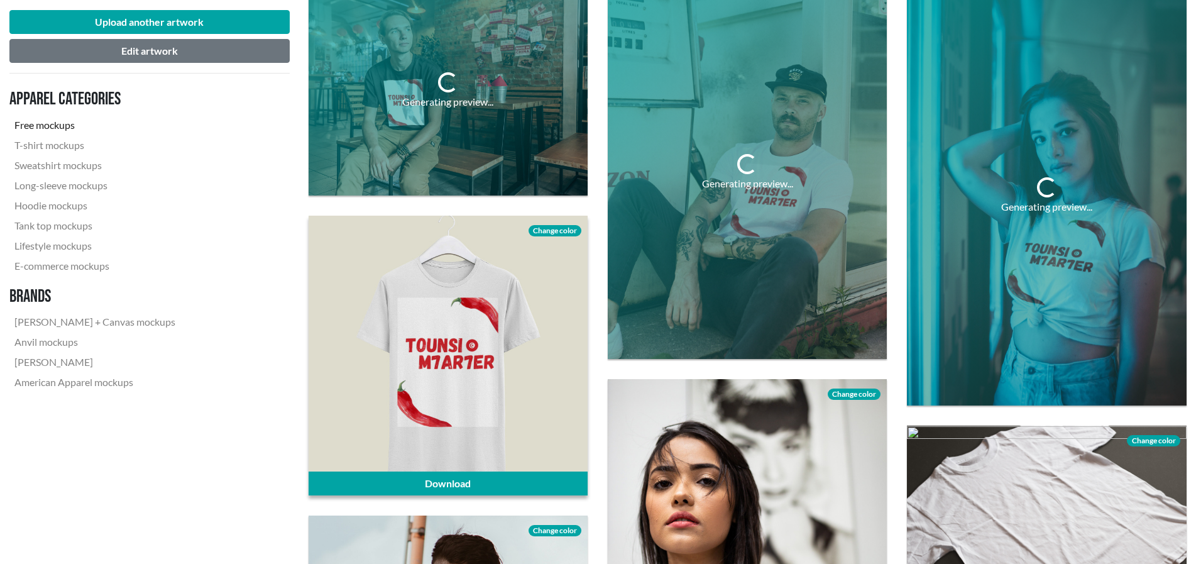
click at [526, 371] on div at bounding box center [448, 355] width 279 height 279
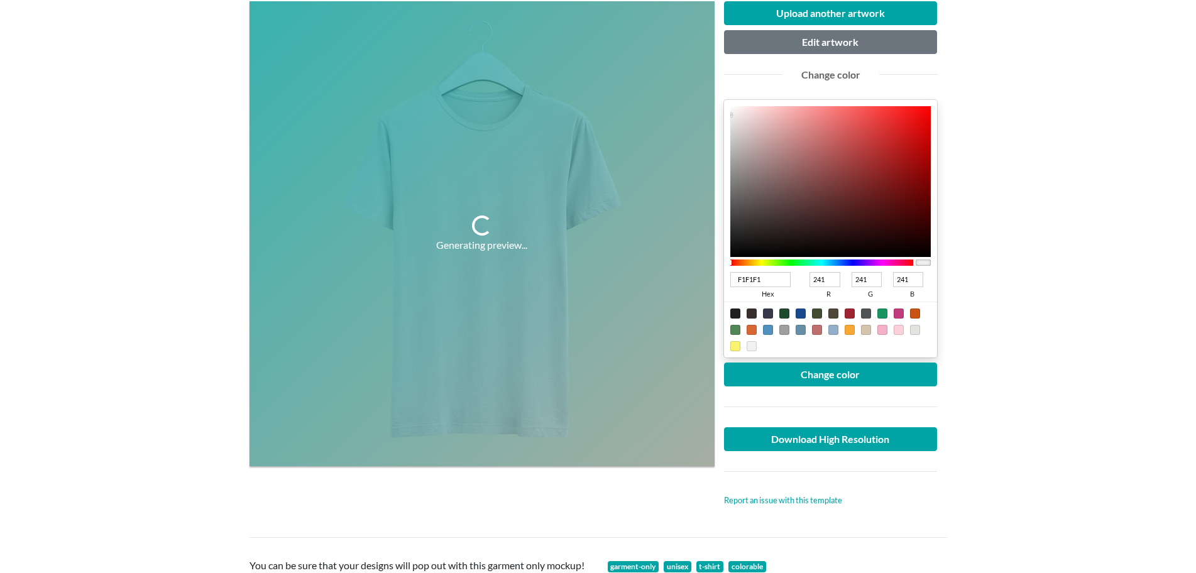
scroll to position [189, 0]
